Goal: Transaction & Acquisition: Subscribe to service/newsletter

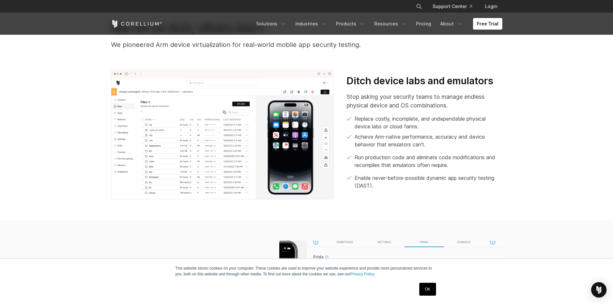
scroll to position [289, 0]
click at [476, 21] on link "Free Trial" at bounding box center [487, 24] width 29 height 12
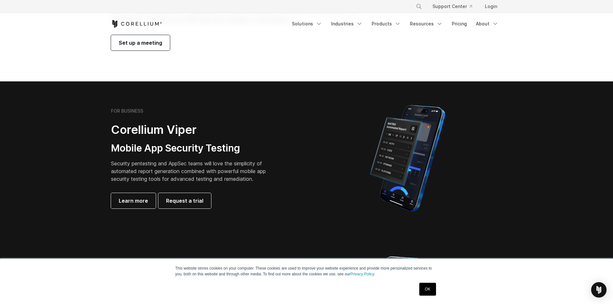
scroll to position [129, 0]
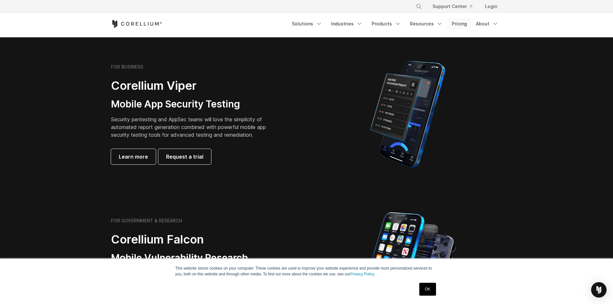
click at [455, 22] on link "Pricing" at bounding box center [459, 24] width 23 height 12
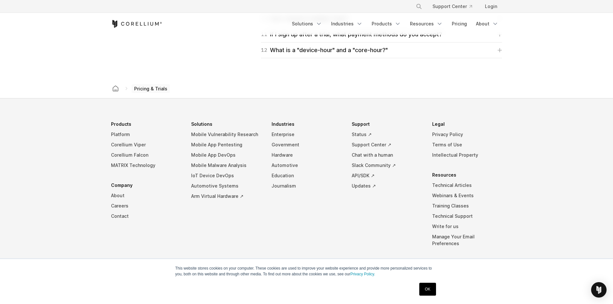
scroll to position [1107, 0]
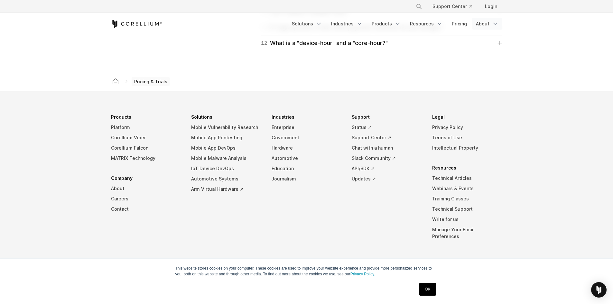
click at [489, 24] on link "About" at bounding box center [487, 24] width 30 height 12
click at [442, 20] on link "Resources" at bounding box center [426, 24] width 41 height 12
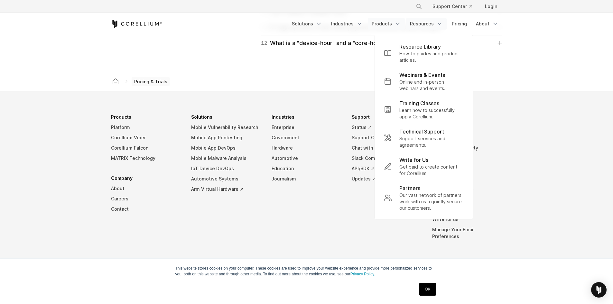
click at [399, 24] on polyline "Navigation Menu" at bounding box center [397, 24] width 3 height 2
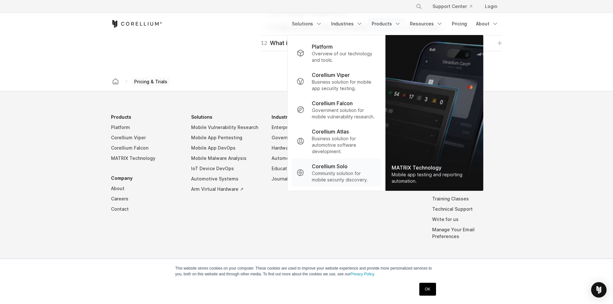
click at [373, 176] on p "Community solution for mobile security discovery." at bounding box center [344, 176] width 64 height 13
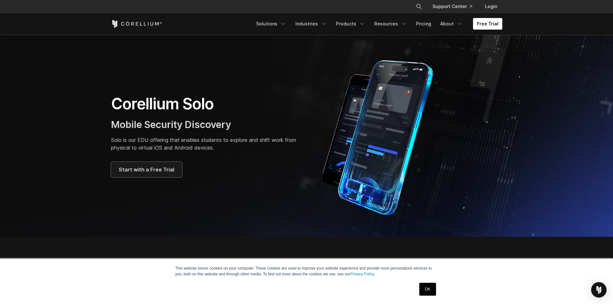
click at [167, 164] on link "Start with a Free Trial" at bounding box center [146, 169] width 71 height 15
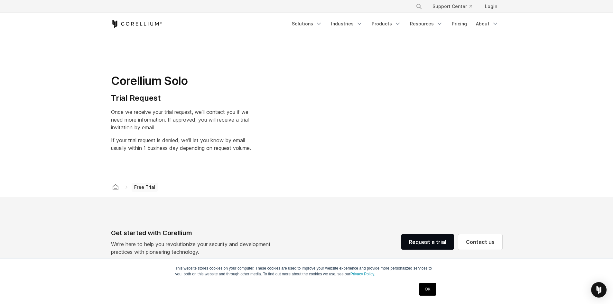
select select "**"
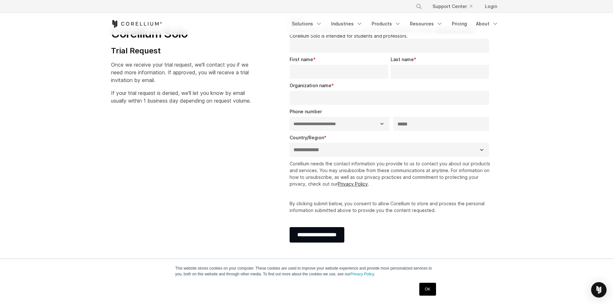
scroll to position [32, 0]
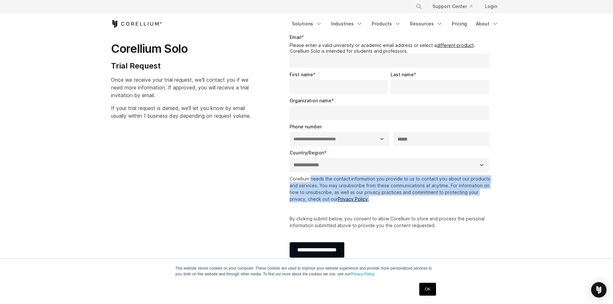
drag, startPoint x: 310, startPoint y: 178, endPoint x: 458, endPoint y: 202, distance: 149.6
click at [458, 202] on p "Corellium needs the contact information you provide to us to contact you about …" at bounding box center [390, 188] width 202 height 27
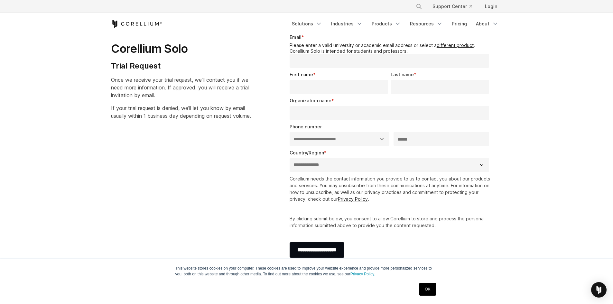
click at [459, 203] on div "Corellium needs the contact information you provide to us to contact you about …" at bounding box center [390, 201] width 202 height 53
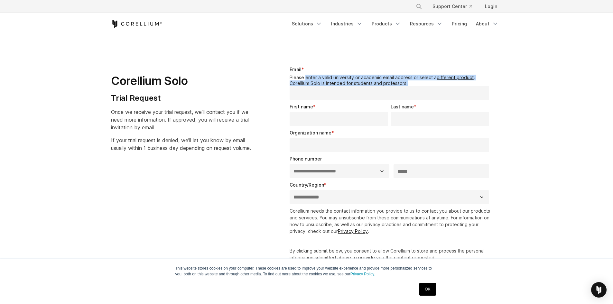
drag, startPoint x: 306, startPoint y: 77, endPoint x: 420, endPoint y: 80, distance: 114.5
click at [420, 80] on legend "Please enter a valid university or academic email address or select a different…" at bounding box center [390, 80] width 202 height 11
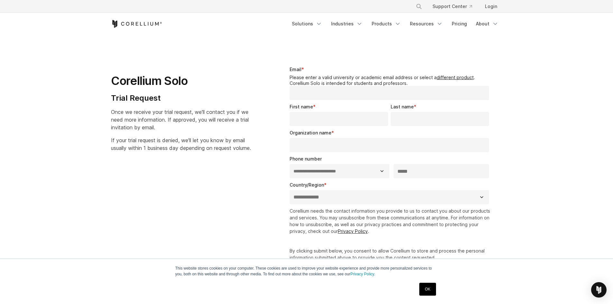
click at [360, 92] on input "Email *" at bounding box center [389, 93] width 200 height 14
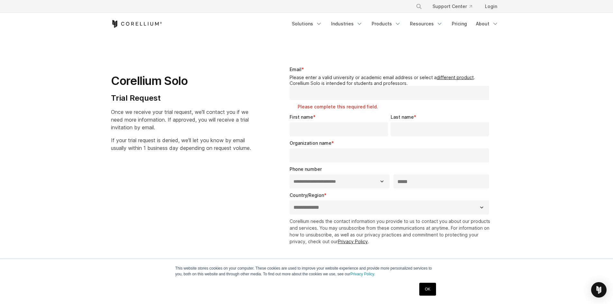
click at [248, 107] on div "Corellium Solo Trial Request Once we receive your trial request, we'll contact …" at bounding box center [188, 106] width 155 height 91
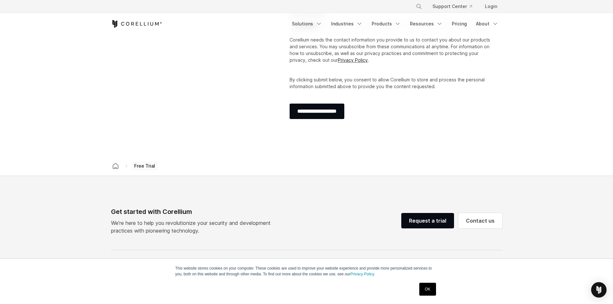
scroll to position [142, 0]
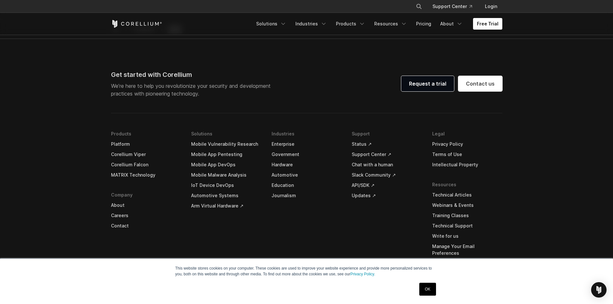
scroll to position [1318, 0]
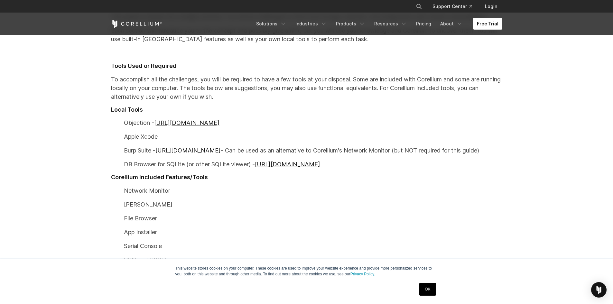
scroll to position [322, 0]
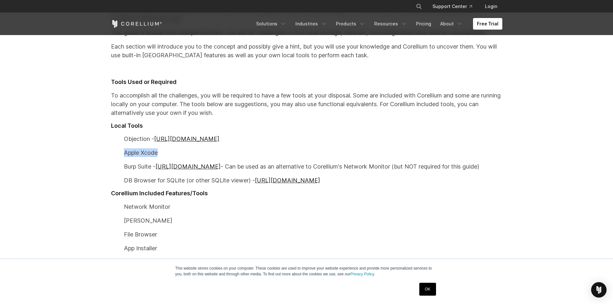
drag, startPoint x: 122, startPoint y: 152, endPoint x: 169, endPoint y: 152, distance: 47.6
click at [169, 152] on p "Apple Xcode" at bounding box center [306, 152] width 391 height 9
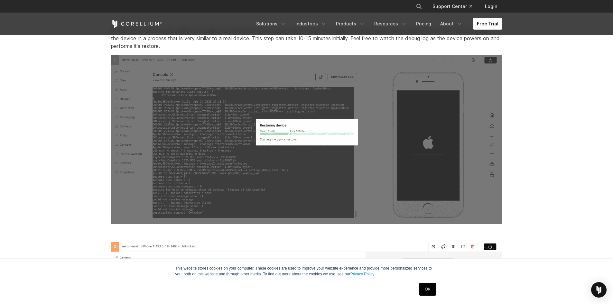
scroll to position [1865, 0]
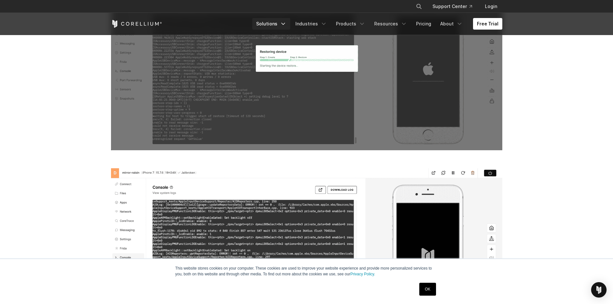
click at [270, 24] on link "Solutions" at bounding box center [271, 24] width 38 height 12
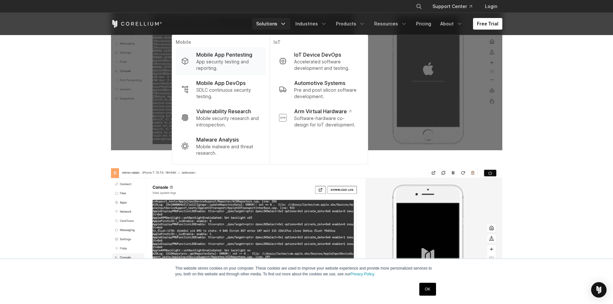
click at [253, 66] on p "App security testing and reporting." at bounding box center [228, 65] width 64 height 13
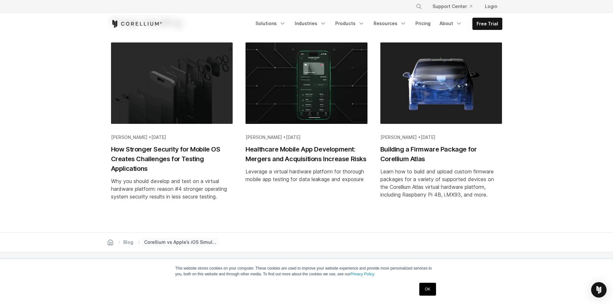
scroll to position [2508, 0]
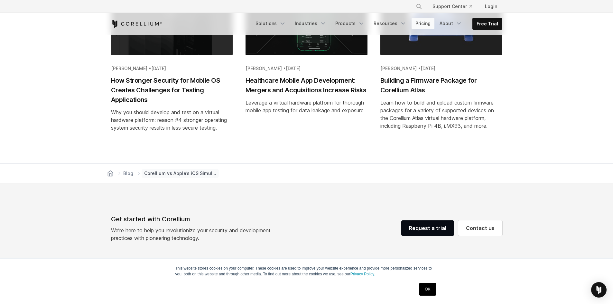
click at [424, 23] on link "Pricing" at bounding box center [422, 24] width 23 height 12
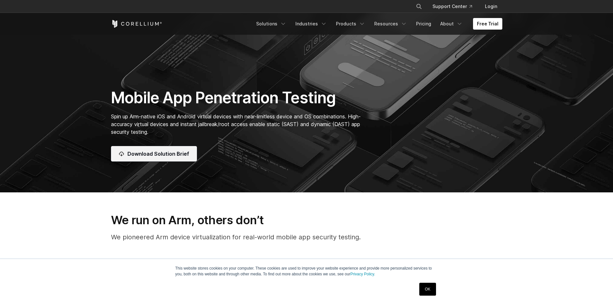
scroll to position [96, 0]
click at [176, 155] on span "Download Solution Brief" at bounding box center [158, 154] width 62 height 8
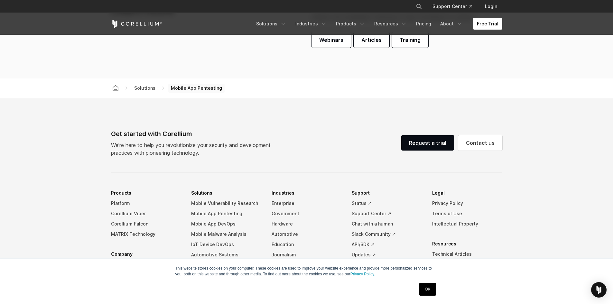
scroll to position [1994, 0]
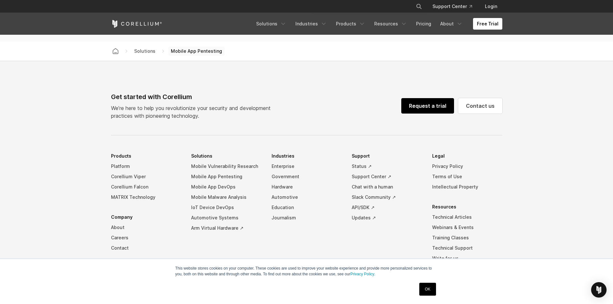
click at [442, 101] on link "Request a trial" at bounding box center [427, 105] width 53 height 15
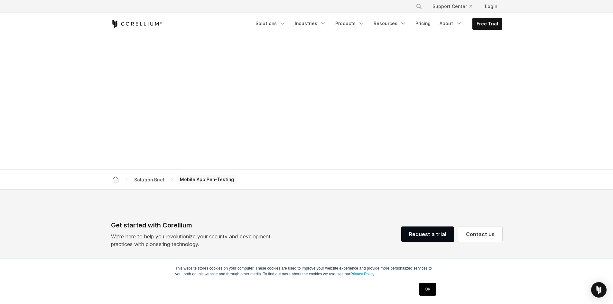
scroll to position [257, 0]
